Goal: Information Seeking & Learning: Learn about a topic

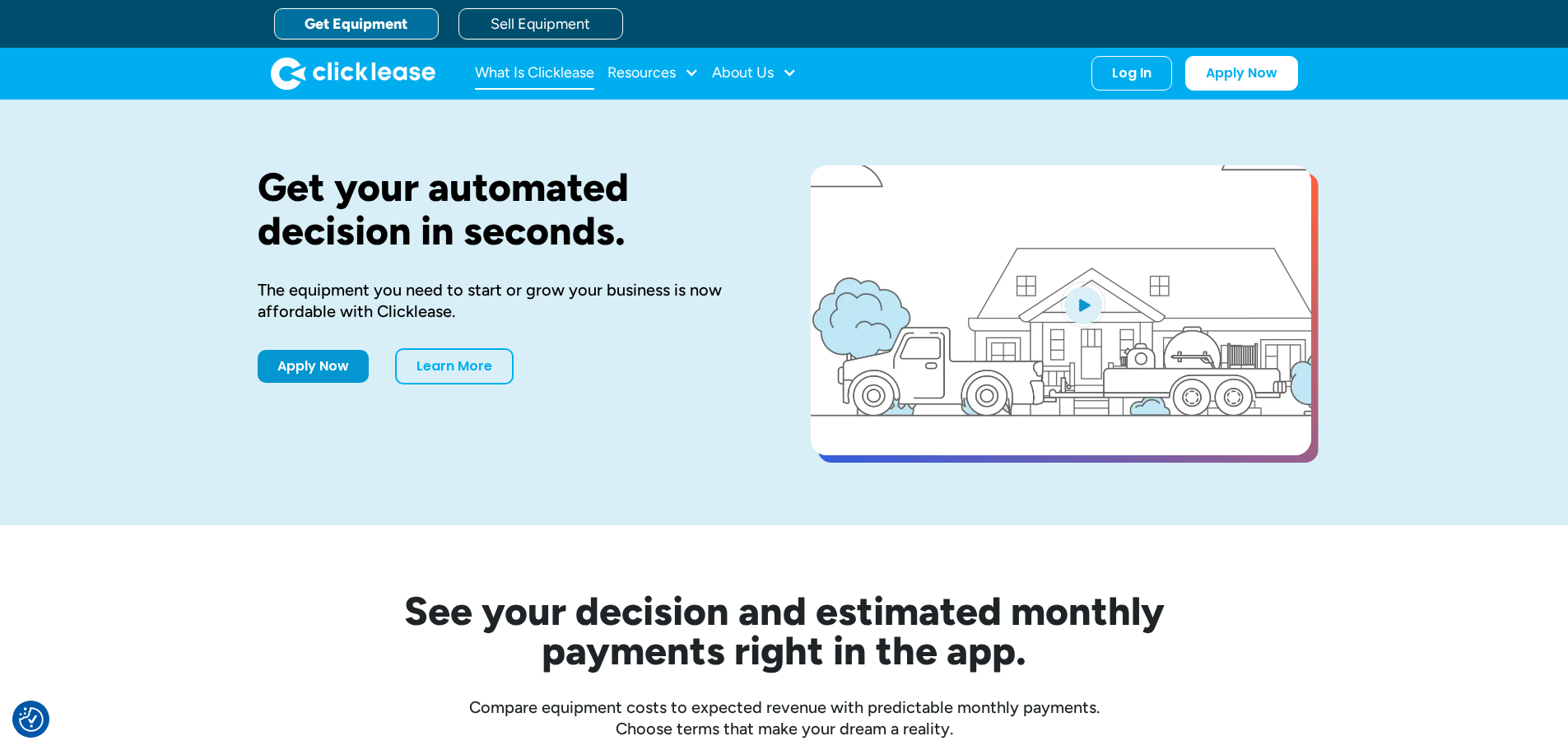
click at [554, 65] on link "What Is Clicklease" at bounding box center [534, 73] width 120 height 33
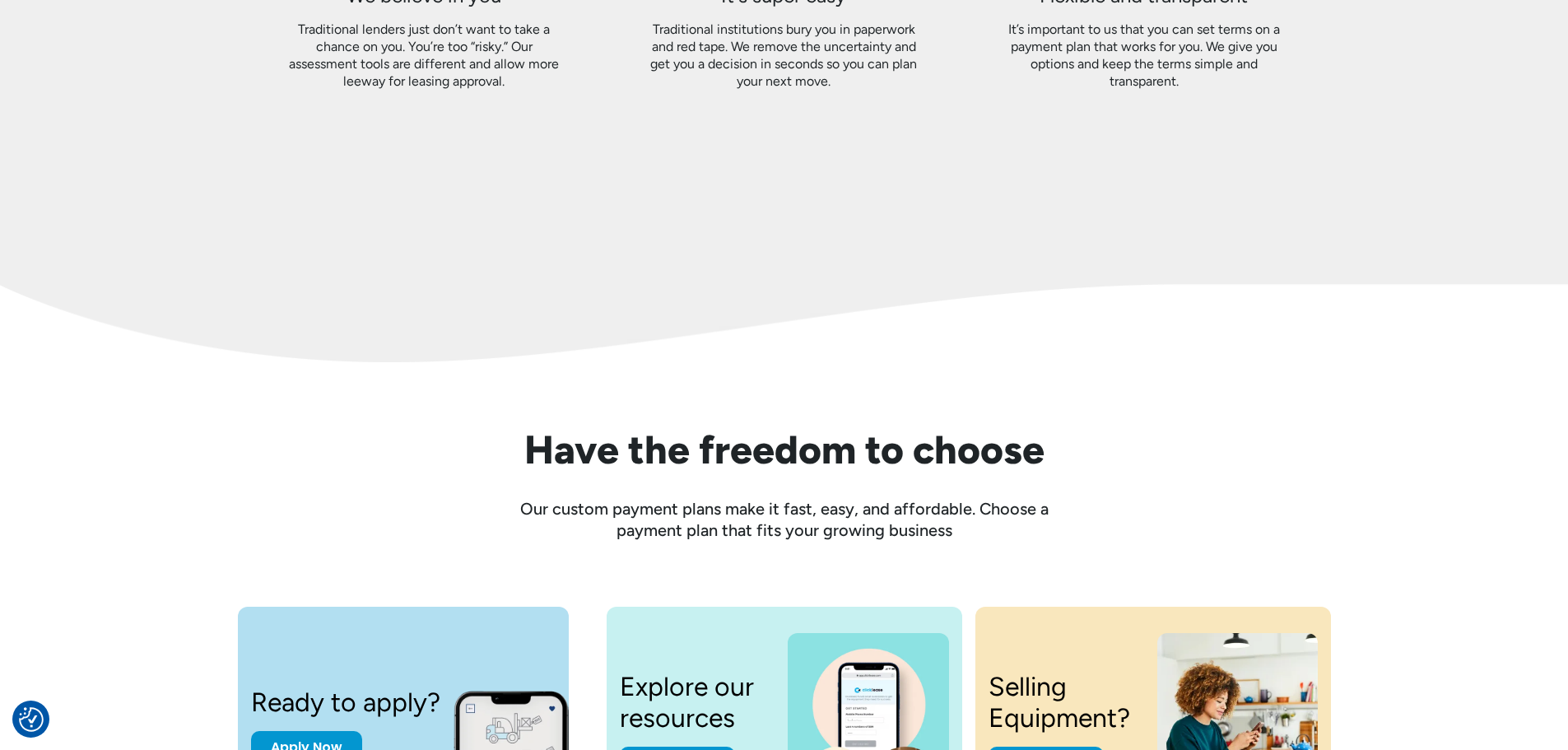
scroll to position [2226, 0]
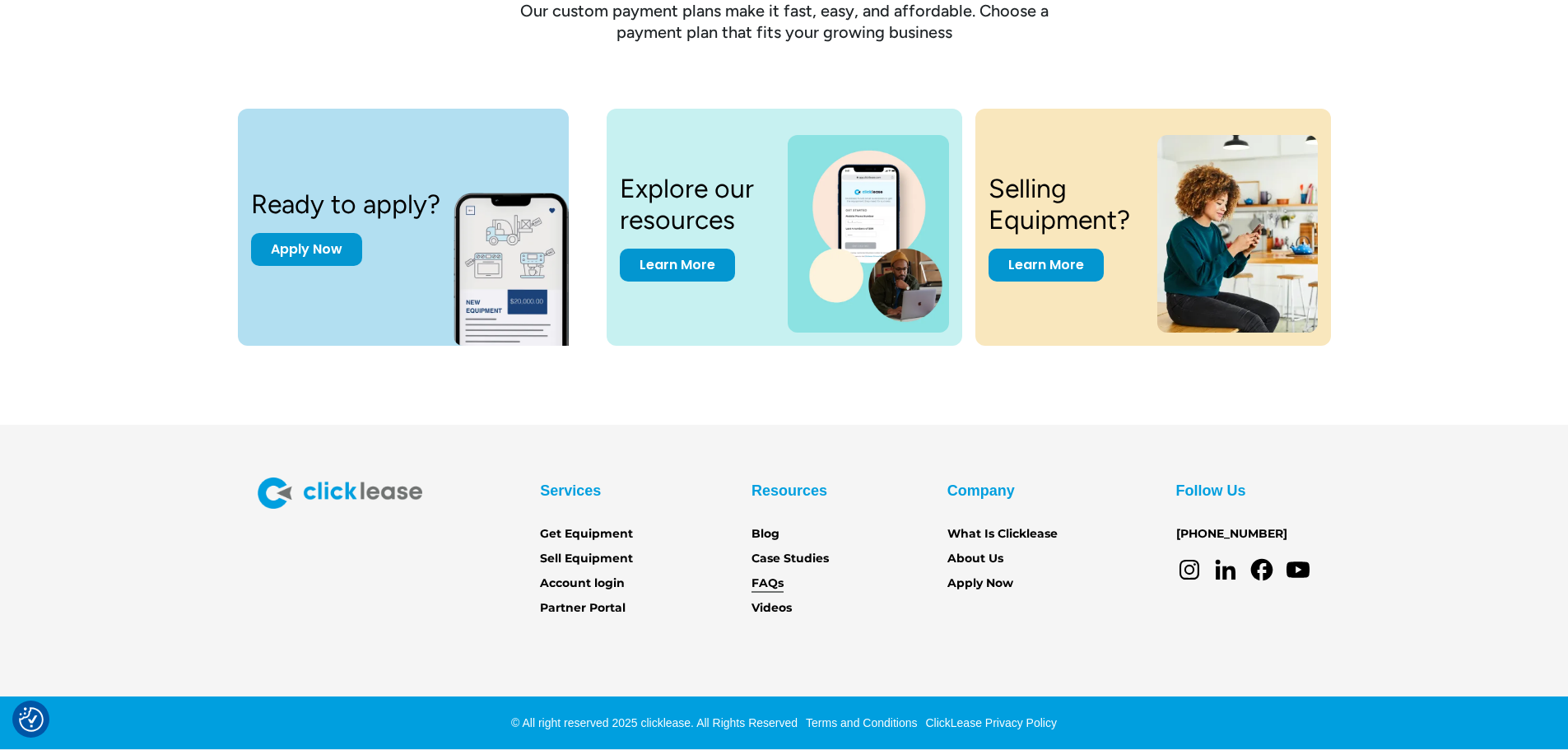
click at [776, 587] on link "FAQs" at bounding box center [767, 583] width 32 height 18
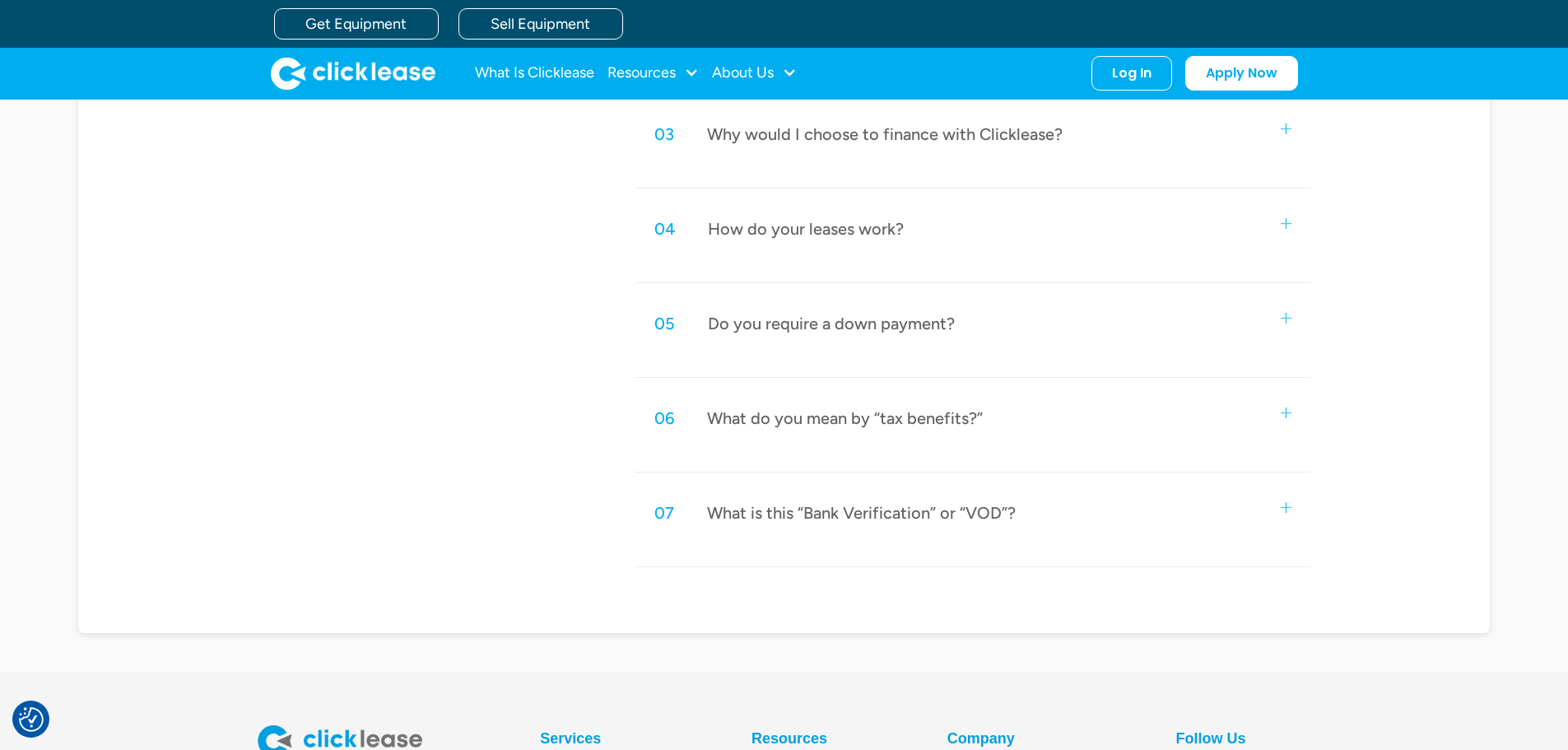
scroll to position [905, 0]
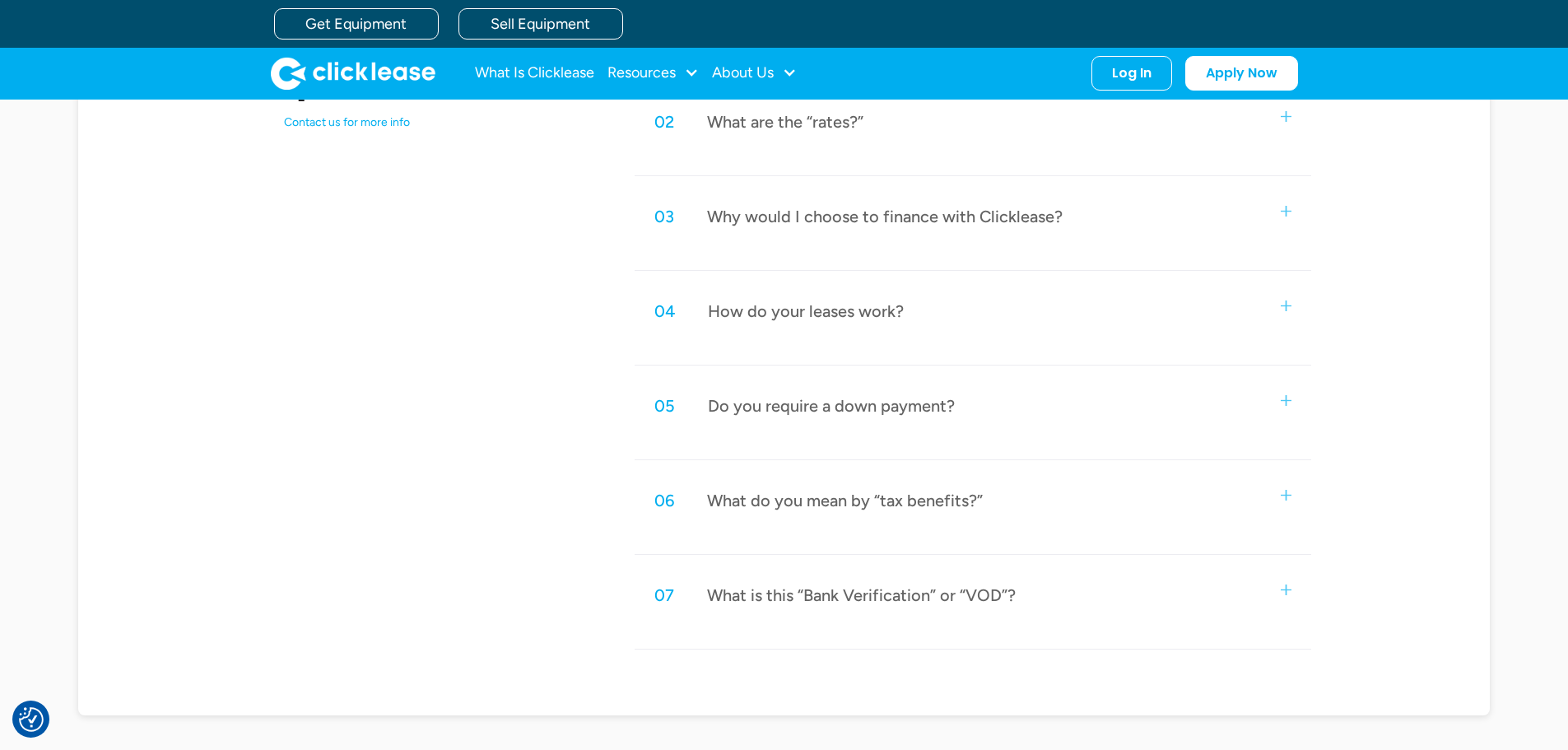
click at [940, 415] on div "Do you require a down payment?" at bounding box center [831, 406] width 247 height 22
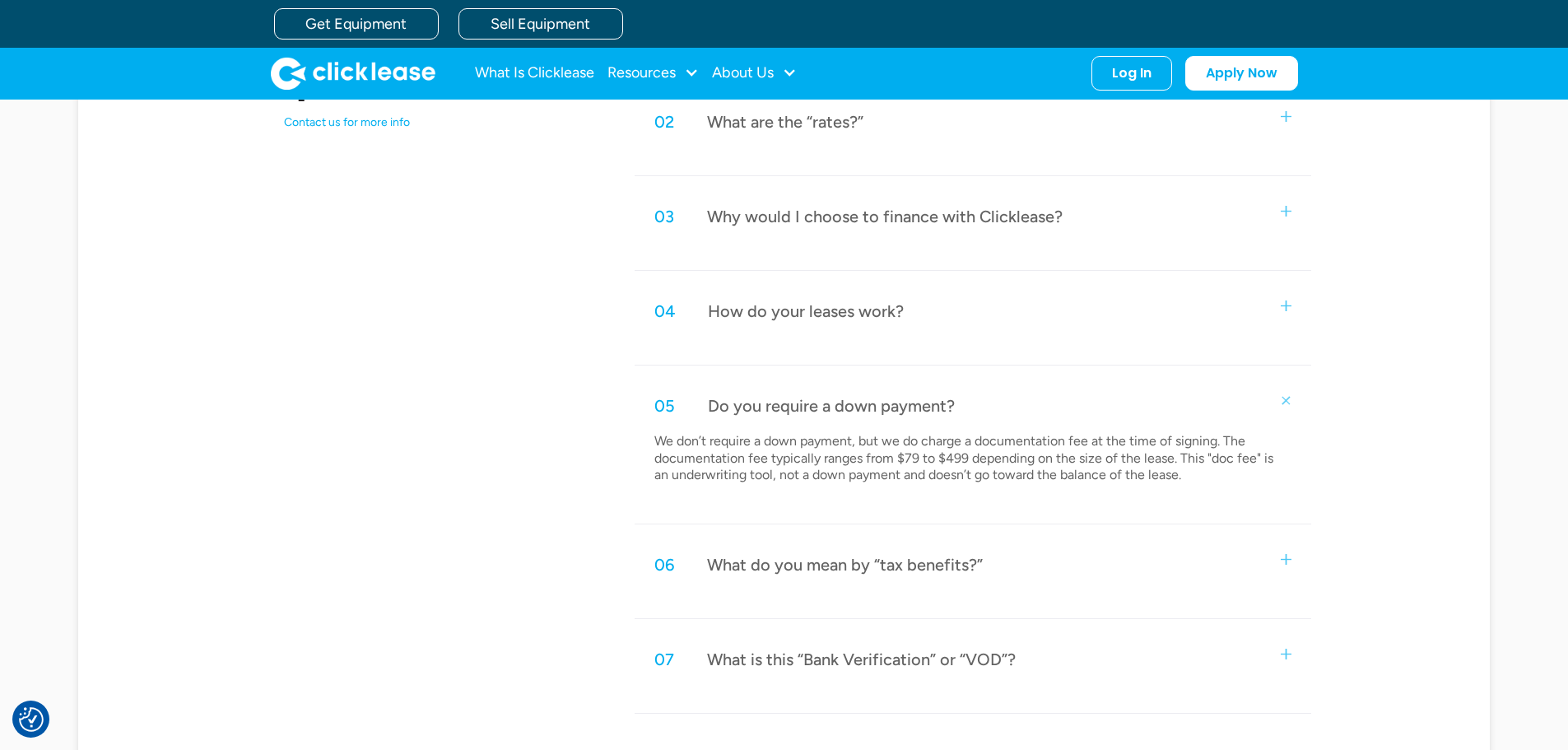
scroll to position [823, 0]
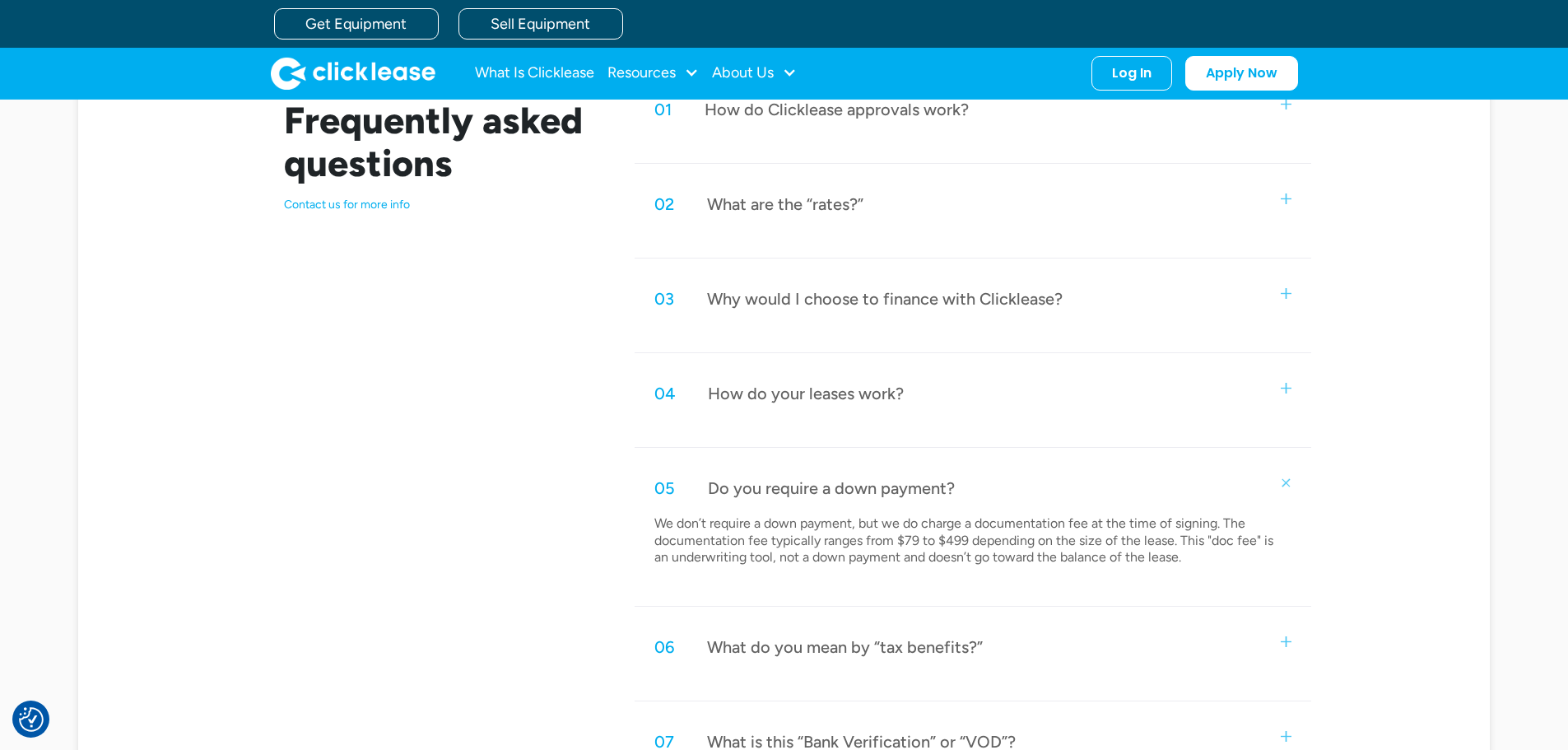
click at [914, 396] on div "04 How do your leases work?" at bounding box center [973, 394] width 676 height 54
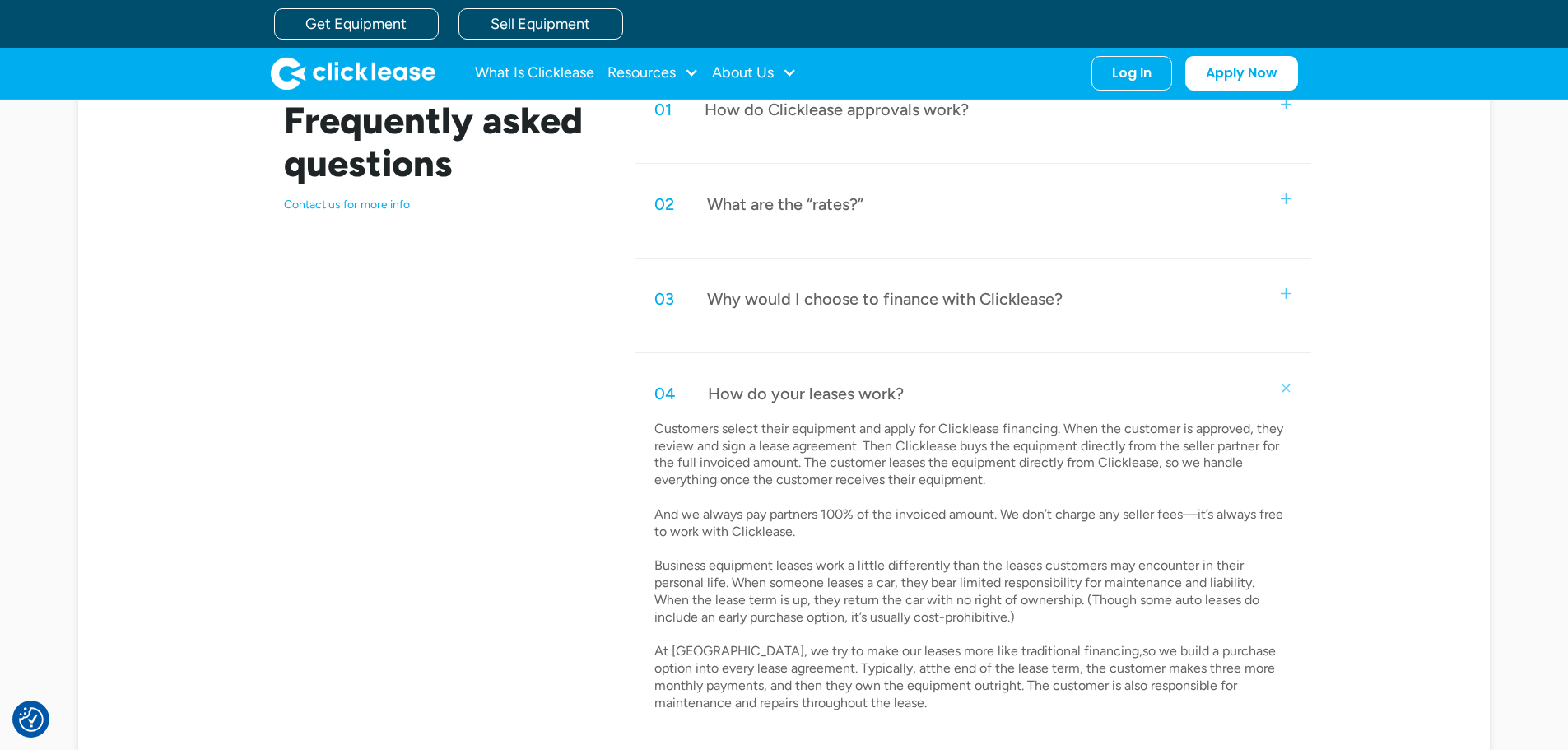
click at [1021, 300] on div "Why would I choose to finance with Clicklease?" at bounding box center [884, 299] width 355 height 22
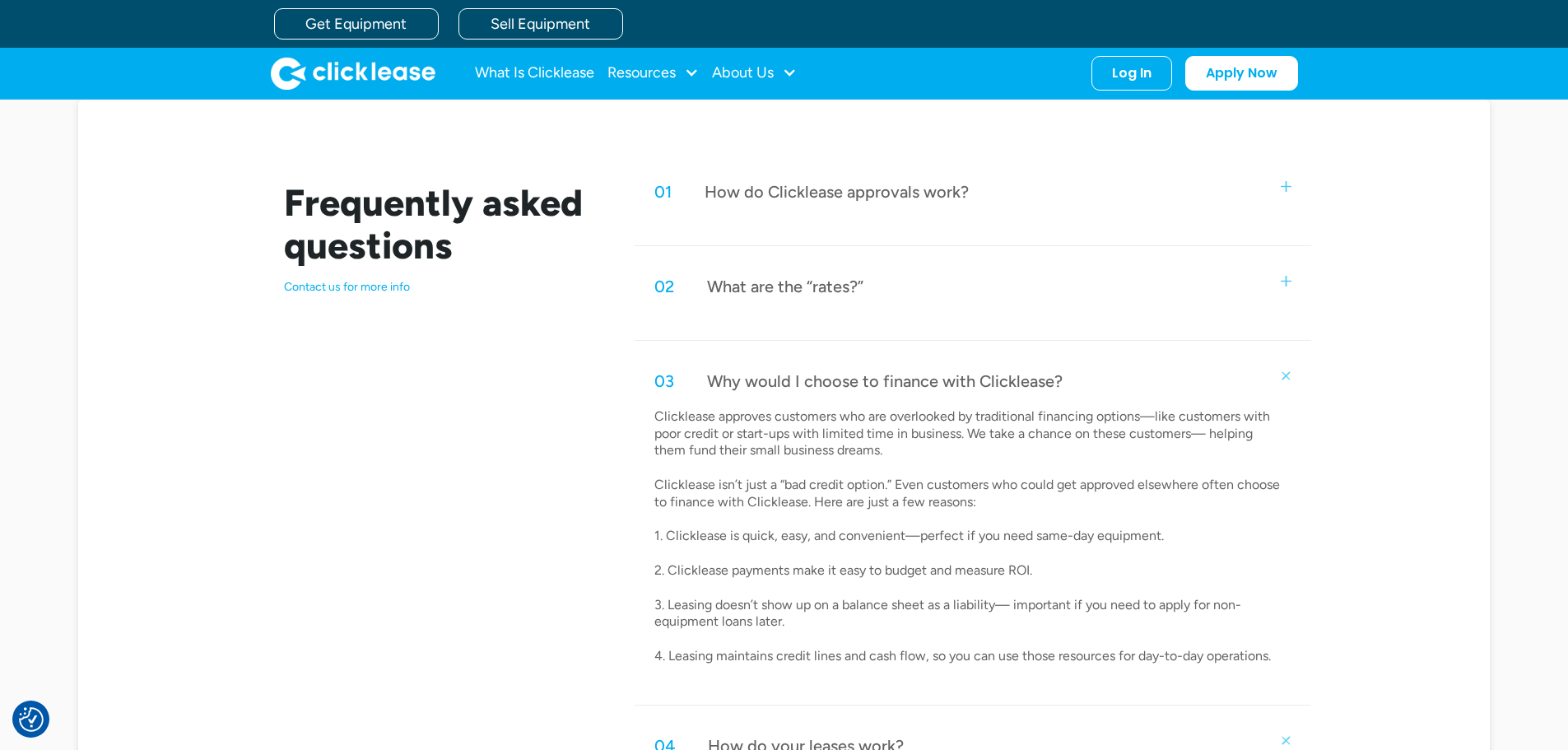
scroll to position [658, 0]
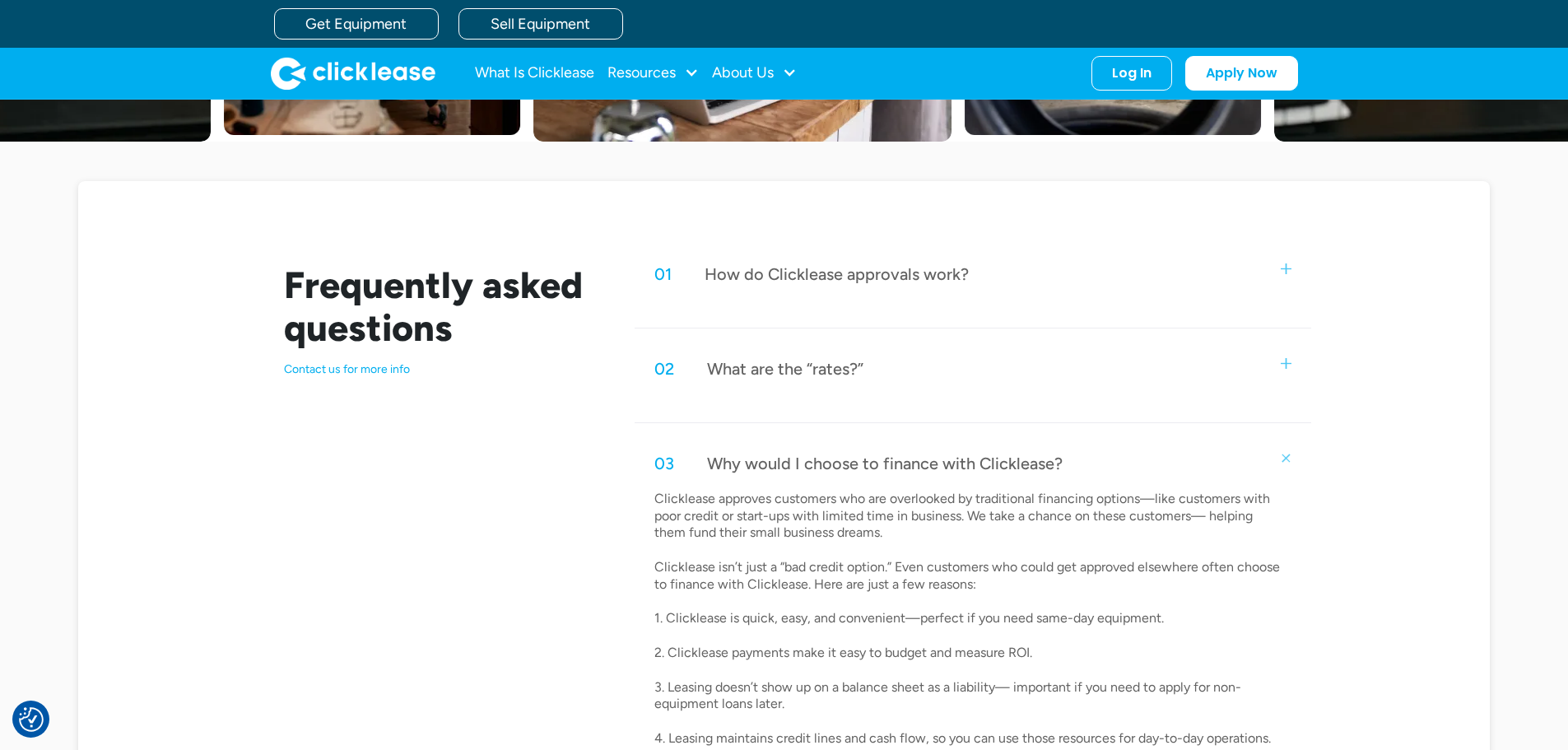
click at [864, 376] on div "02 What are the “rates?”" at bounding box center [973, 368] width 676 height 54
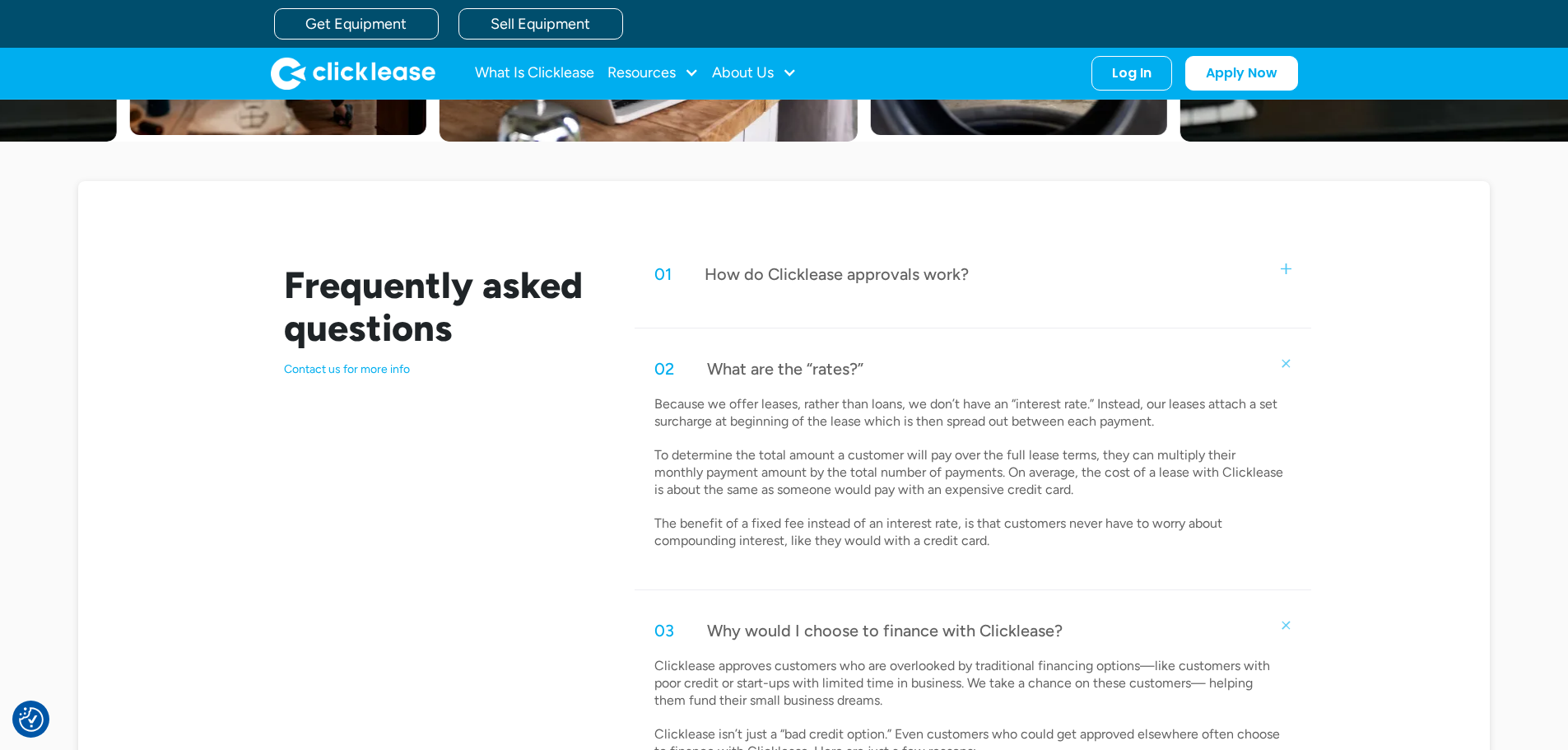
click at [859, 296] on div "01 How do Clicklease approvals work?" at bounding box center [973, 274] width 676 height 54
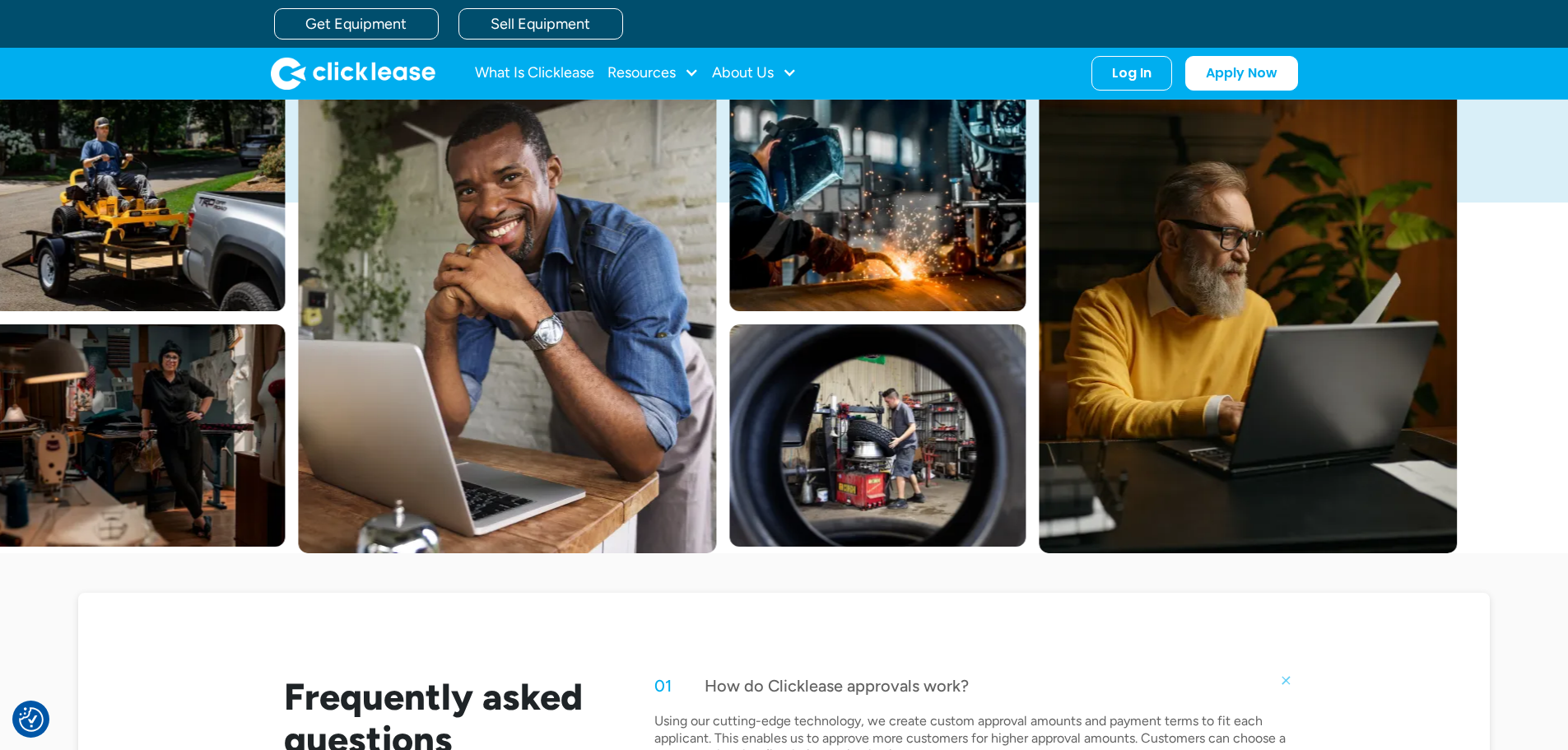
scroll to position [0, 0]
